Goal: Transaction & Acquisition: Purchase product/service

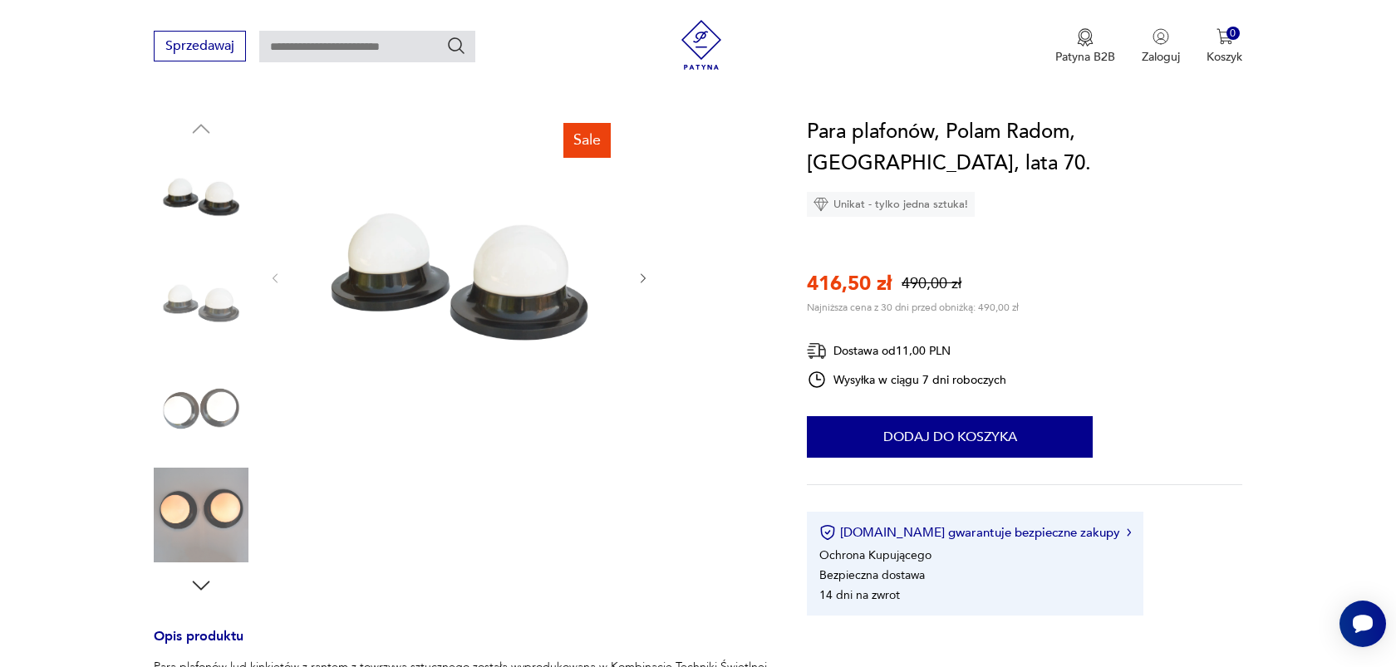
scroll to position [160, 0]
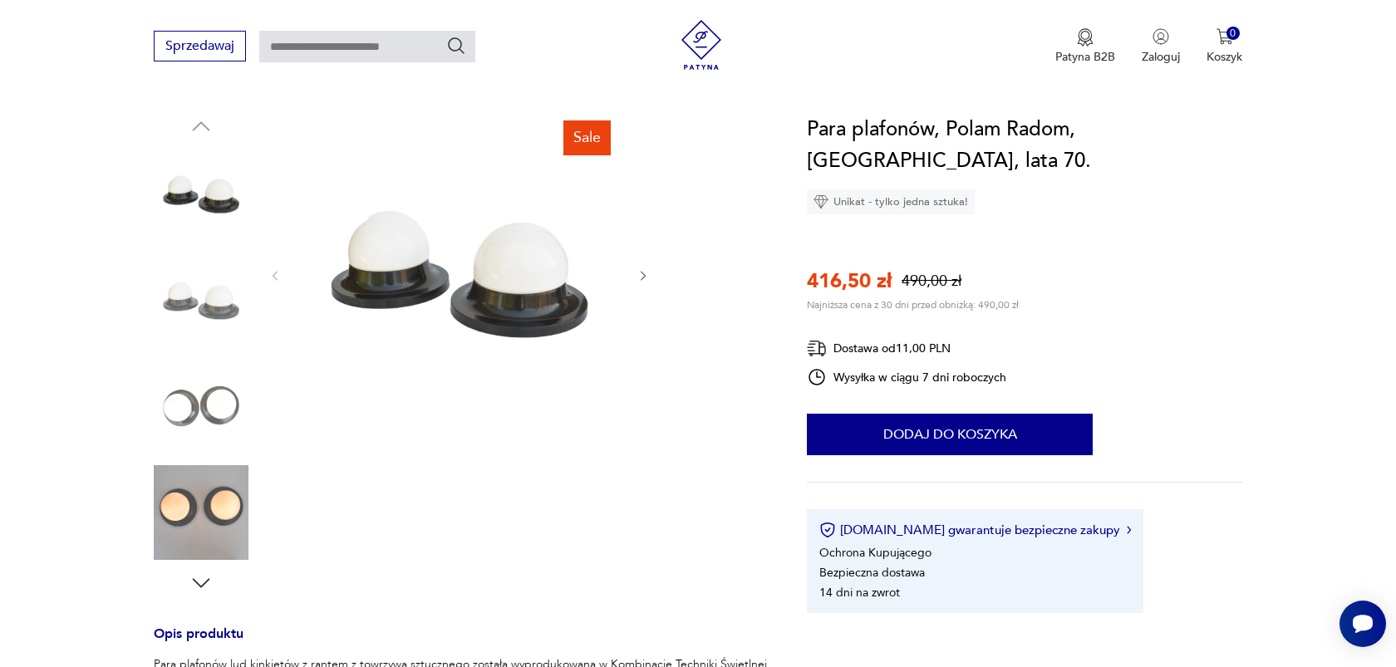
click at [644, 273] on icon "button" at bounding box center [643, 276] width 5 height 10
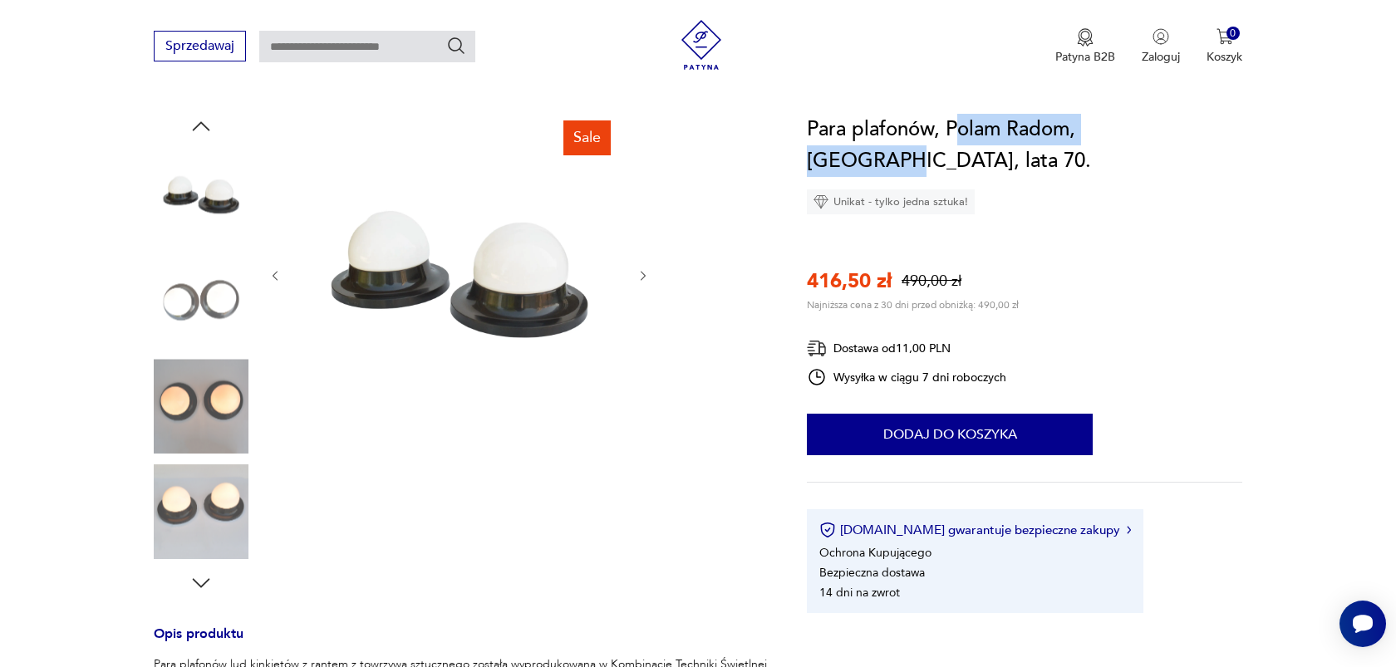
drag, startPoint x: 956, startPoint y: 131, endPoint x: 1155, endPoint y: 131, distance: 198.7
click at [1155, 131] on h1 "Para plafonów, Polam Radom, [GEOGRAPHIC_DATA], lata 70." at bounding box center [1025, 145] width 436 height 63
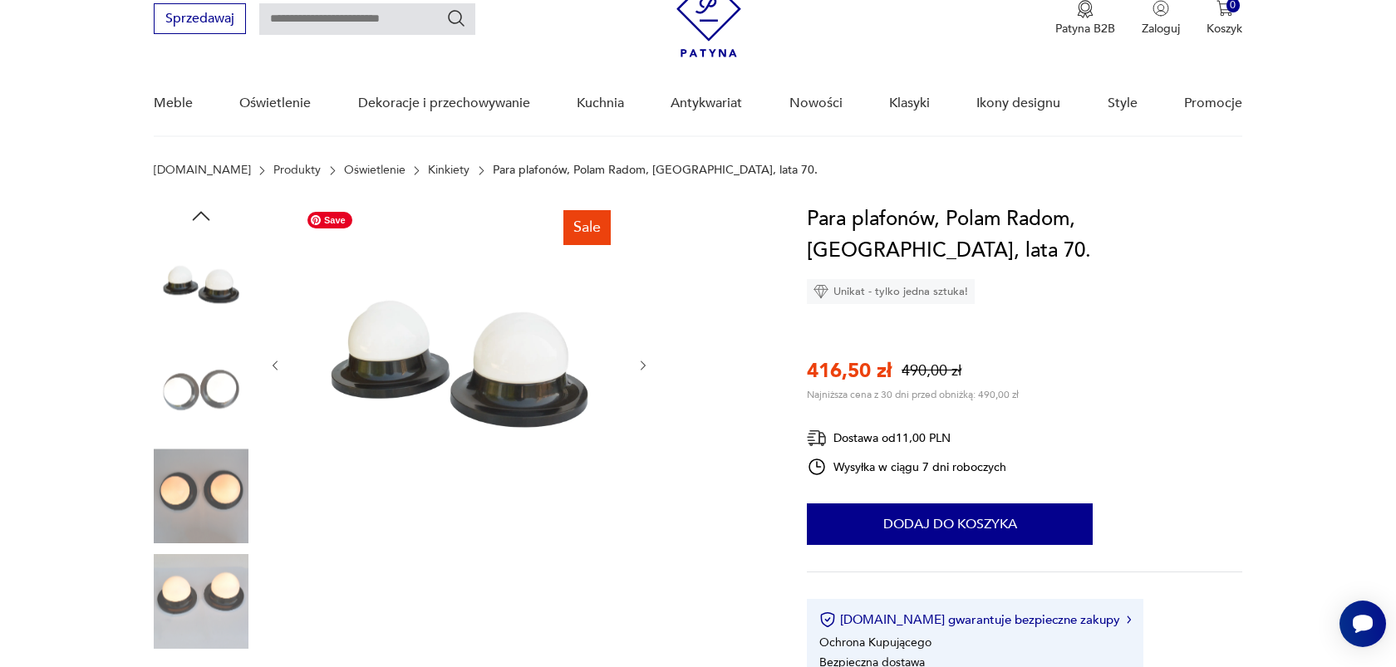
scroll to position [0, 0]
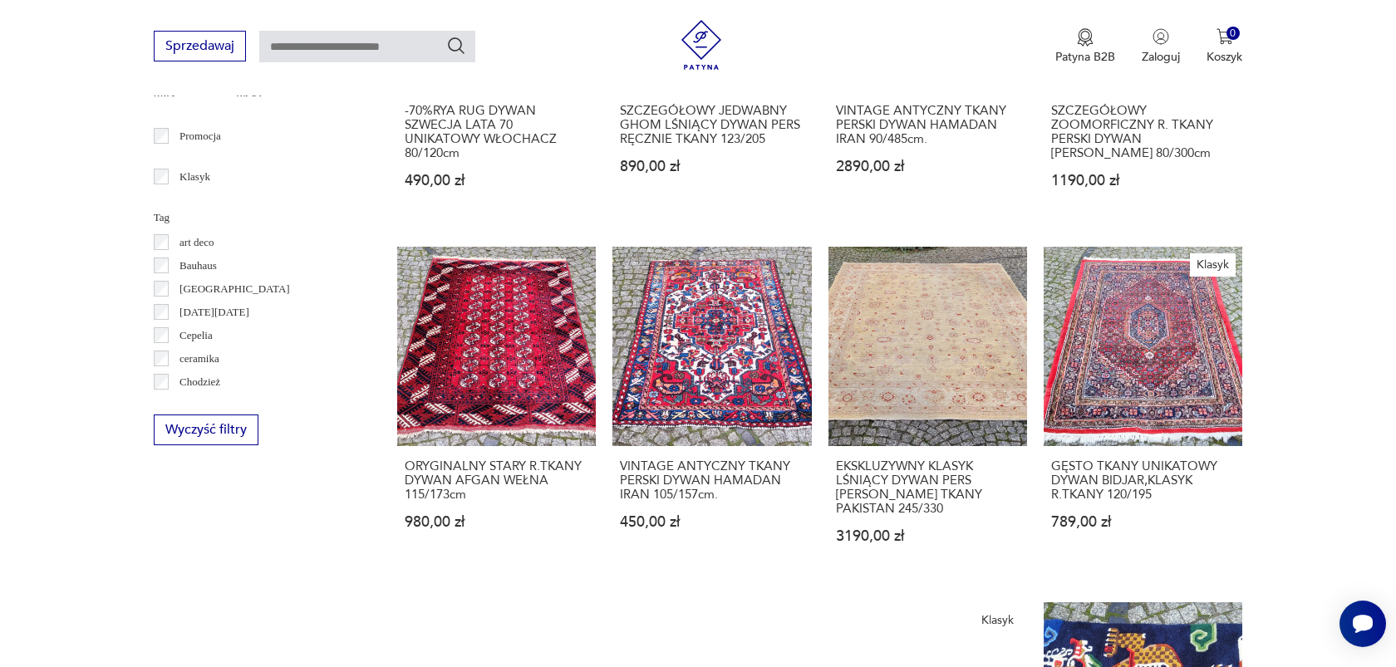
scroll to position [764, 0]
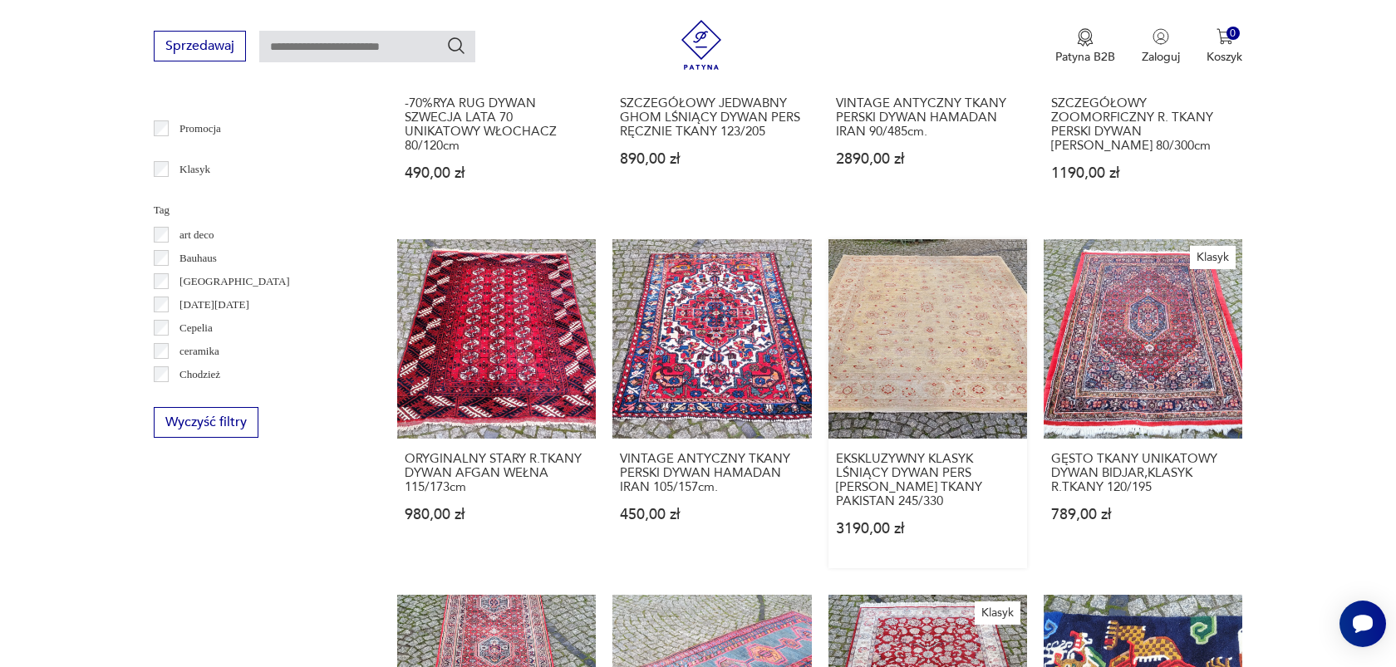
click at [917, 350] on link "EKSKLUZYWNY KLASYK LŚNIĄCY DYWAN PERS [PERSON_NAME] TKANY PAKISTAN 245/330 3190…" at bounding box center [928, 403] width 199 height 328
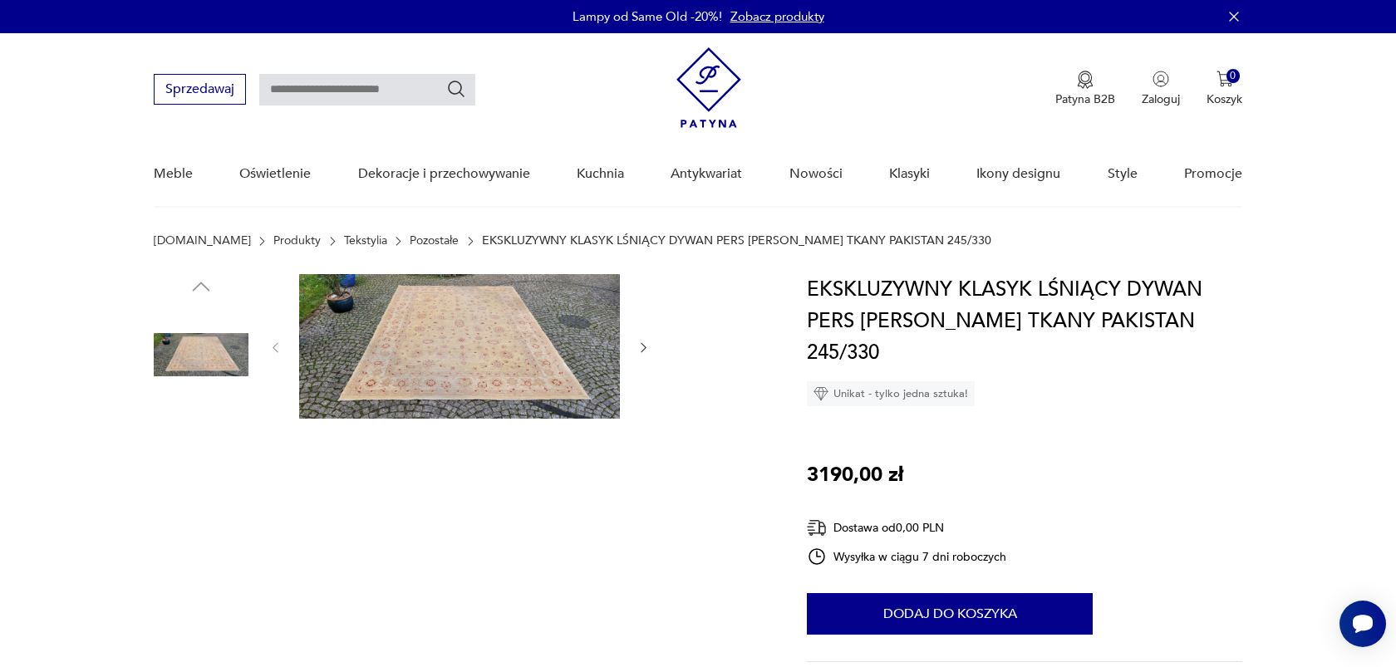
scroll to position [9, 0]
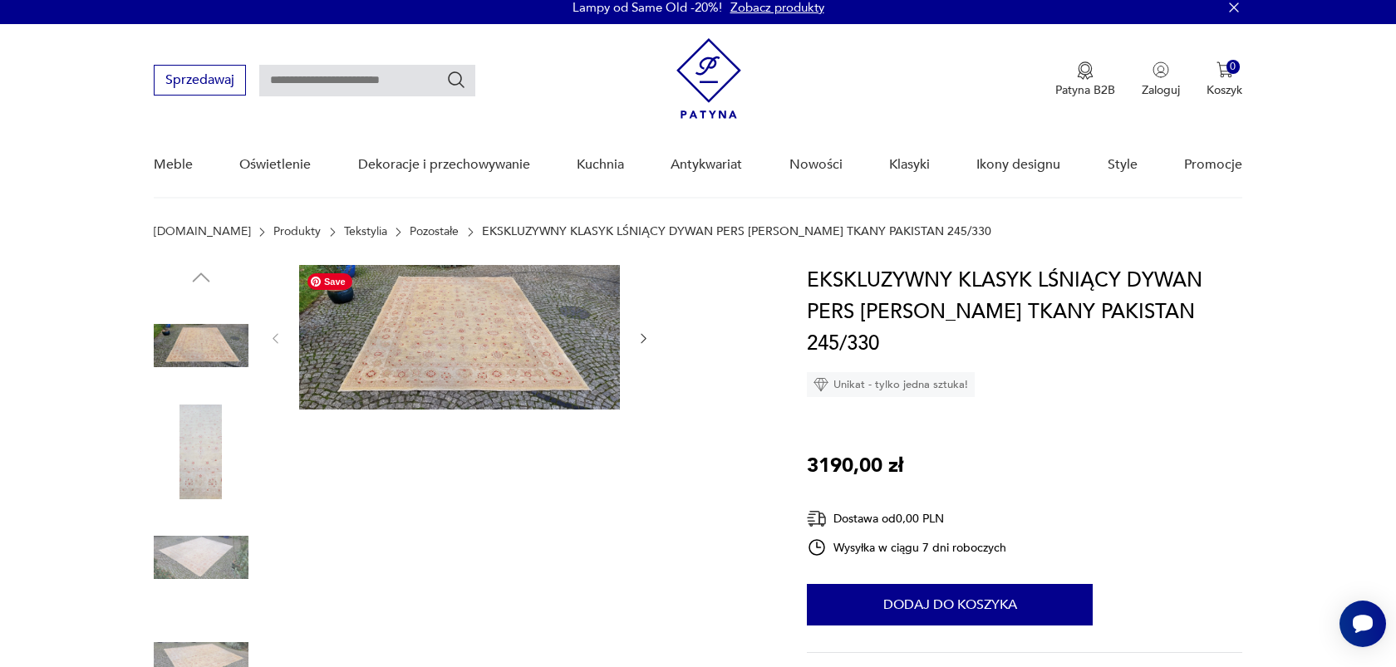
click at [493, 357] on img at bounding box center [459, 337] width 321 height 145
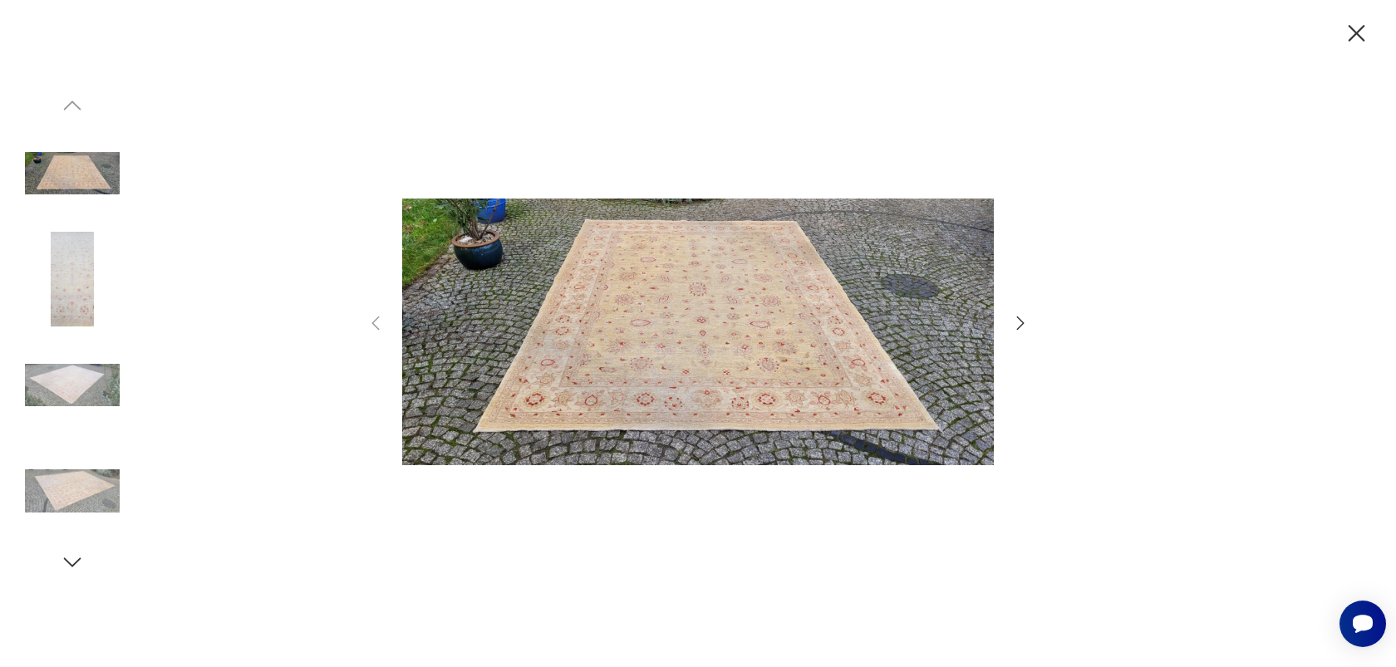
click at [96, 379] on img at bounding box center [72, 385] width 95 height 95
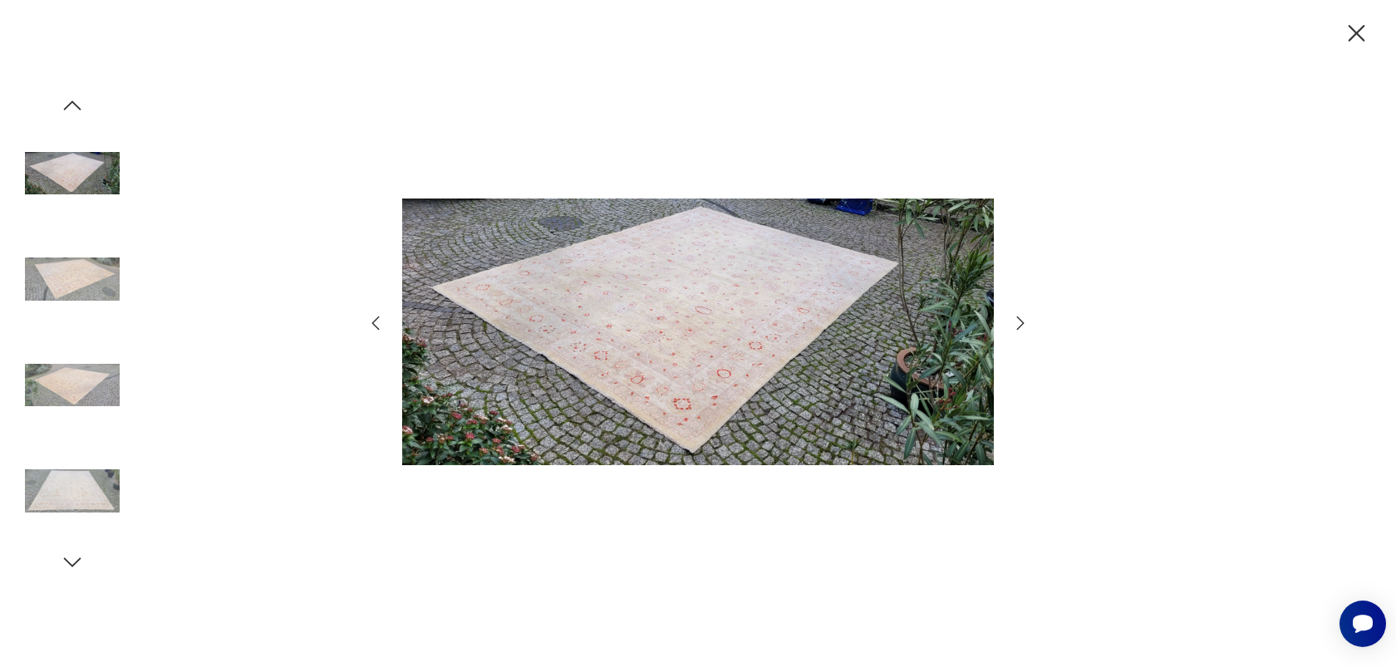
click at [88, 500] on img at bounding box center [72, 491] width 95 height 95
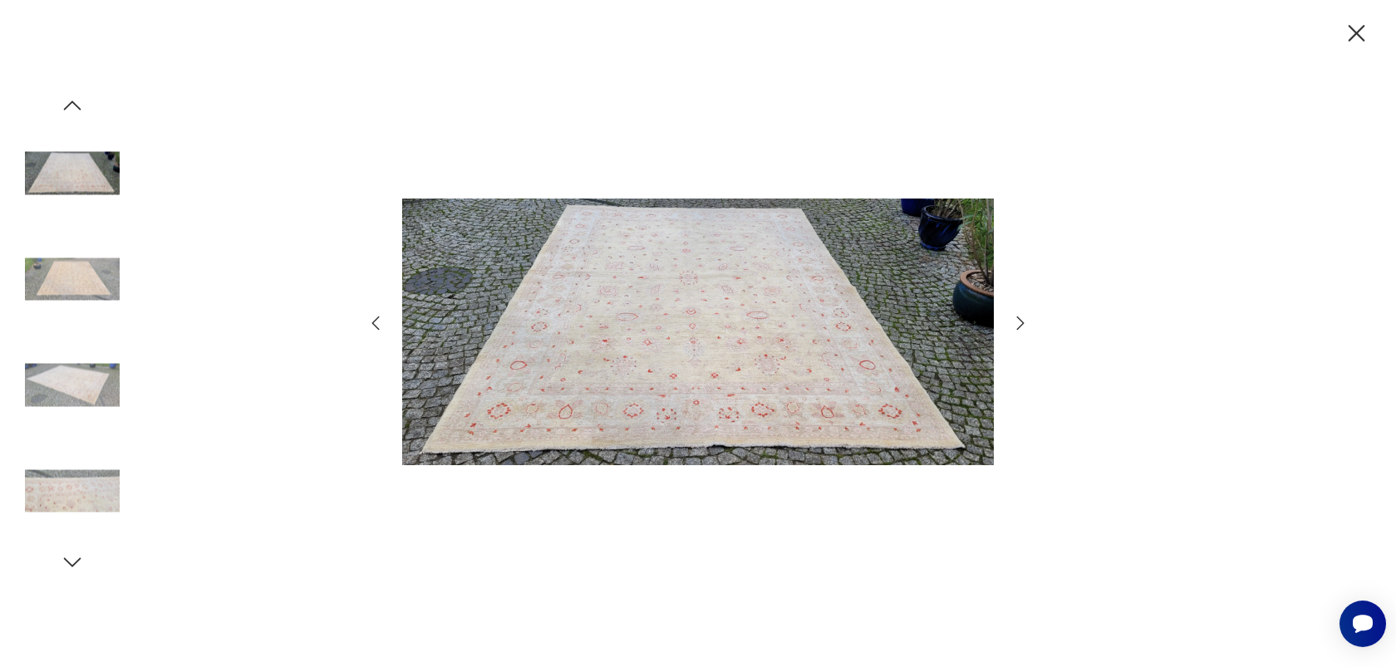
click at [75, 564] on icon "button" at bounding box center [72, 562] width 17 height 9
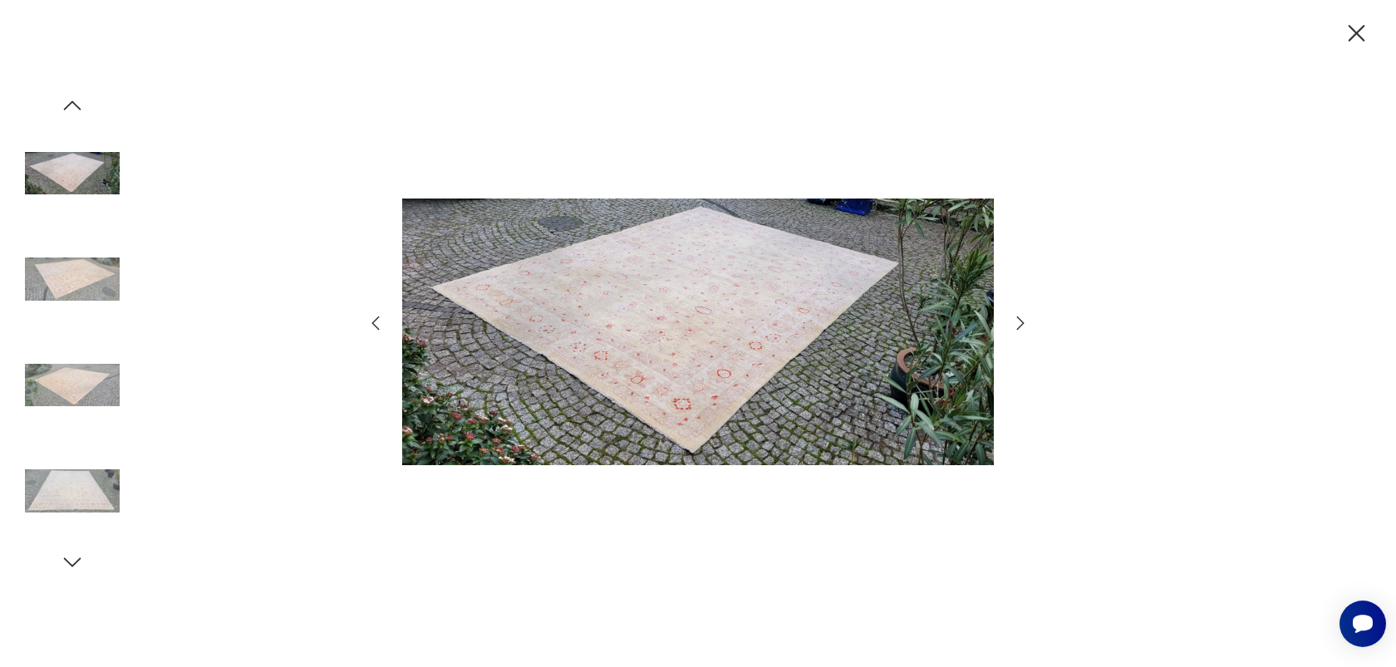
click at [76, 564] on icon "button" at bounding box center [72, 562] width 25 height 25
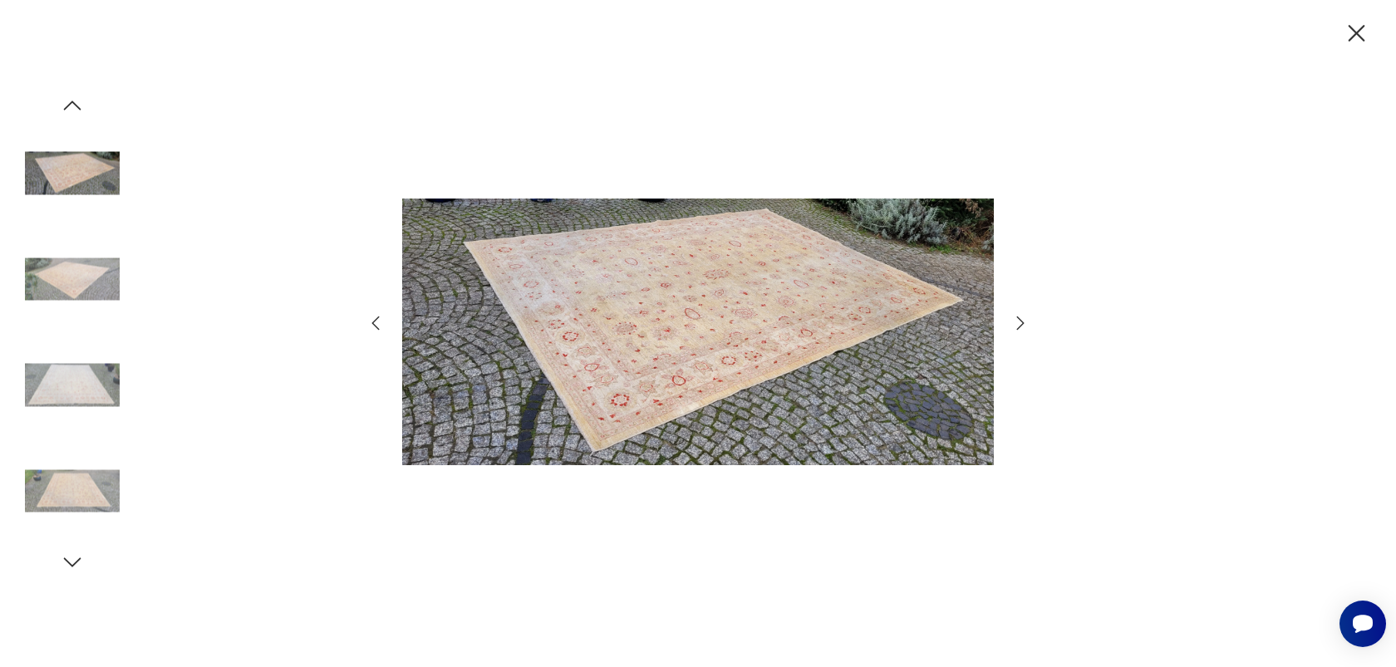
click at [90, 380] on img at bounding box center [72, 385] width 95 height 95
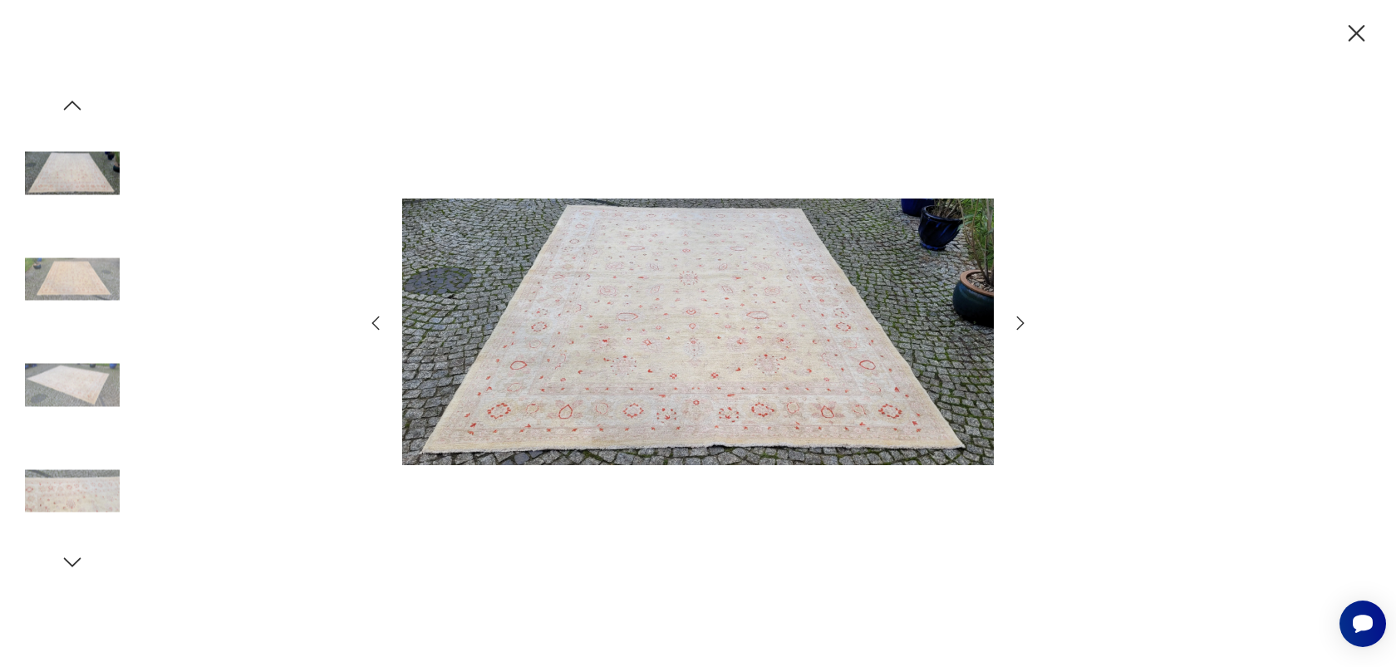
click at [76, 260] on img at bounding box center [72, 279] width 95 height 95
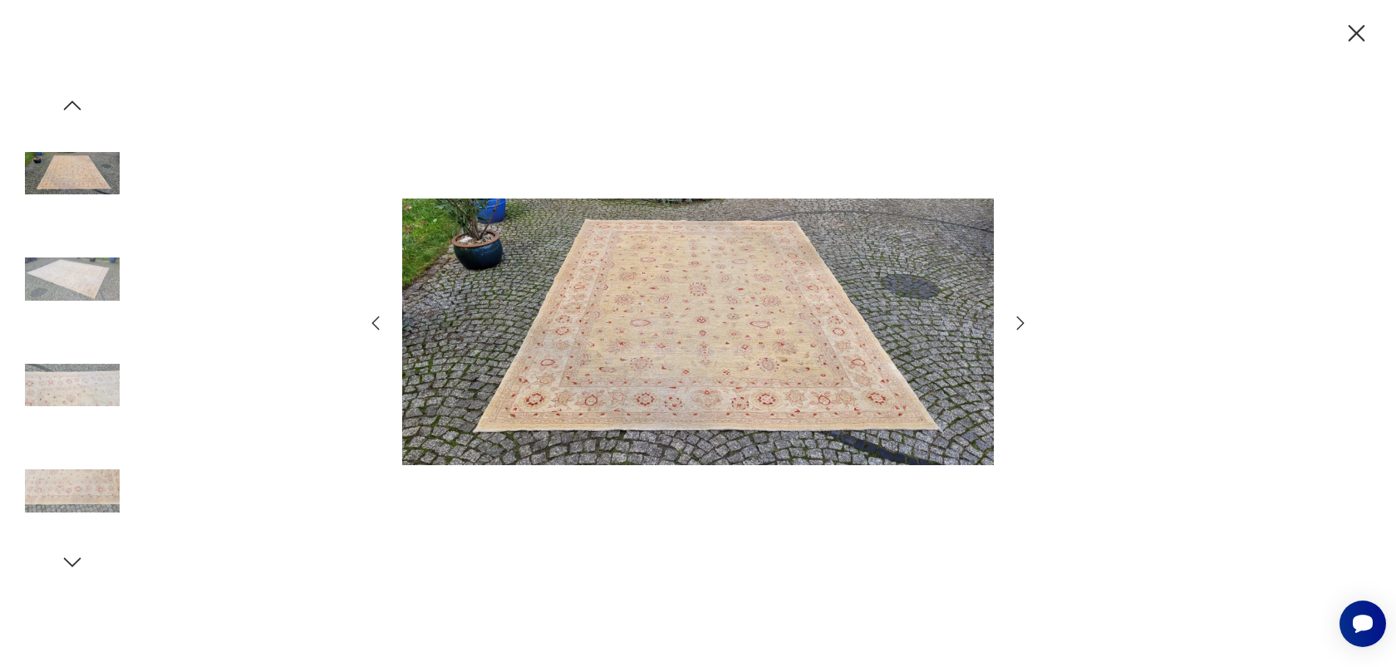
click at [82, 506] on img at bounding box center [72, 491] width 95 height 95
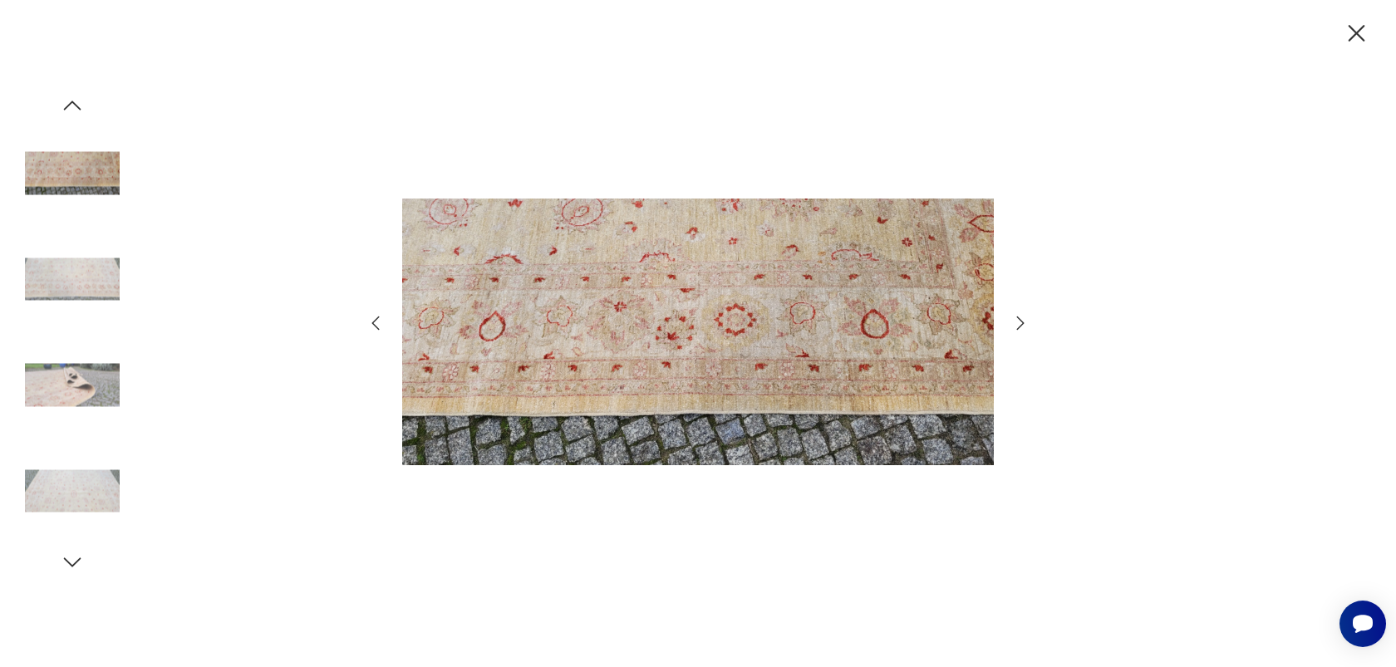
click at [1350, 28] on icon "button" at bounding box center [1356, 33] width 29 height 29
